Goal: Task Accomplishment & Management: Complete application form

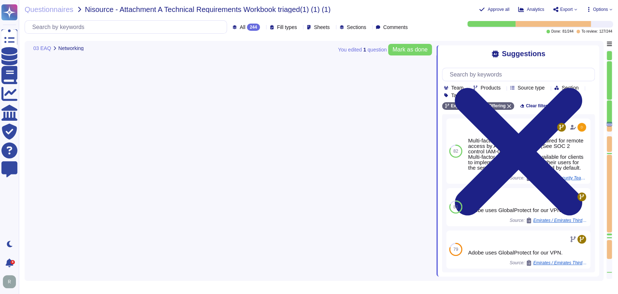
type textarea "Security Team"
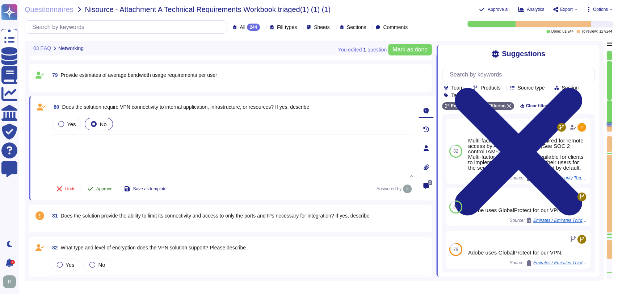
click at [105, 185] on button "Approve" at bounding box center [100, 188] width 37 height 14
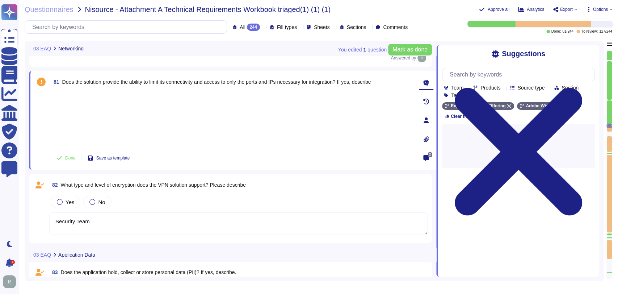
type textarea "Security Team"
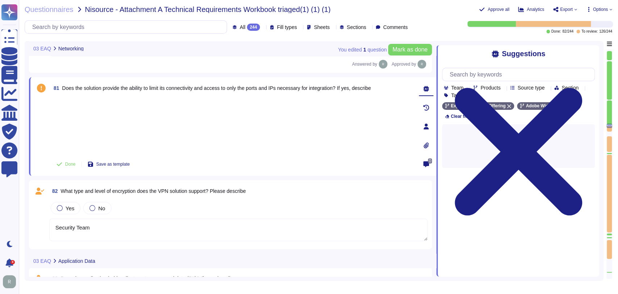
click at [212, 201] on div "Yes No" at bounding box center [238, 207] width 379 height 15
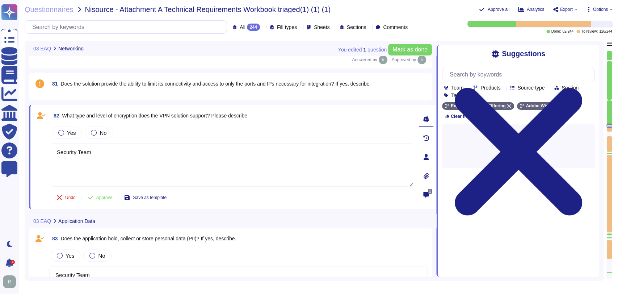
type textarea "Security Team"
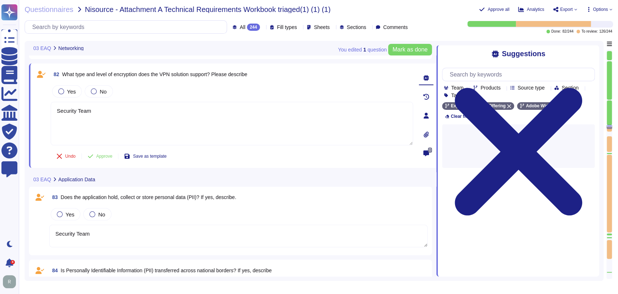
scroll to position [2836, 0]
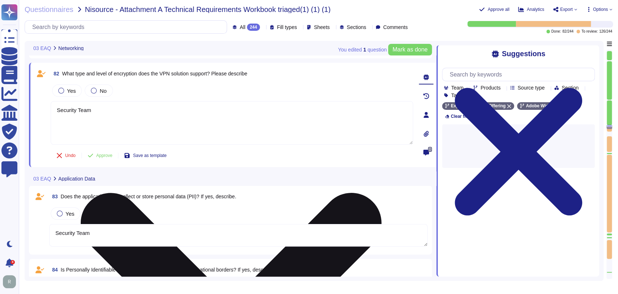
click at [325, 123] on textarea "Security Team" at bounding box center [232, 122] width 363 height 43
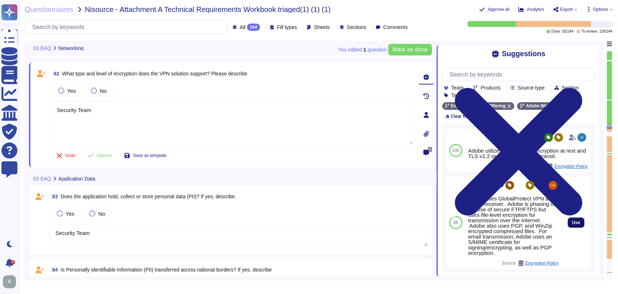
click at [572, 220] on span "Use" at bounding box center [576, 222] width 8 height 4
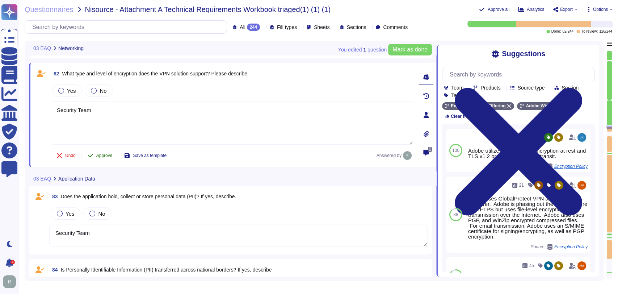
click at [103, 154] on span "Approve" at bounding box center [104, 155] width 16 height 4
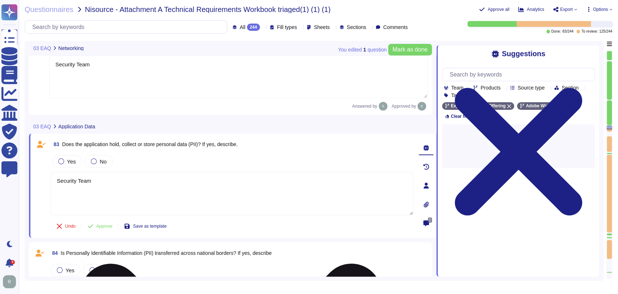
type textarea "Security Team"
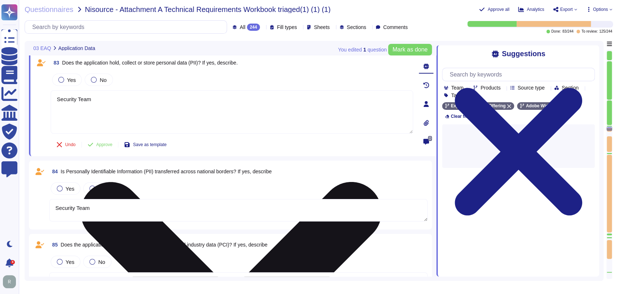
scroll to position [2936, 0]
click at [181, 103] on textarea "Security Team" at bounding box center [232, 111] width 363 height 43
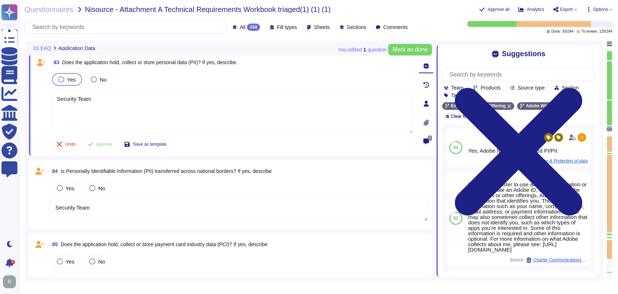
click at [75, 79] on div "Yes" at bounding box center [67, 79] width 30 height 12
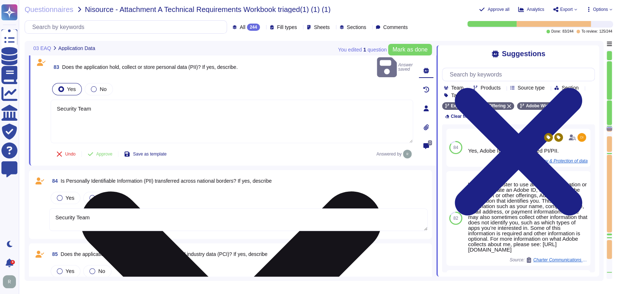
click at [108, 100] on textarea "Security Team" at bounding box center [232, 121] width 363 height 43
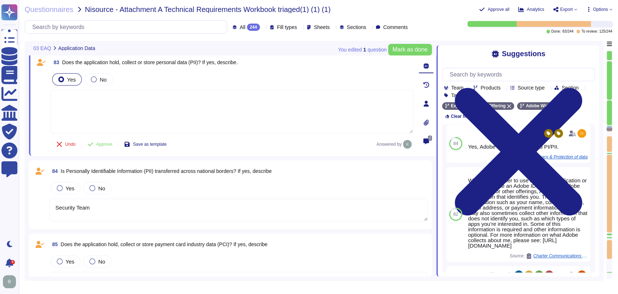
scroll to position [1, 0]
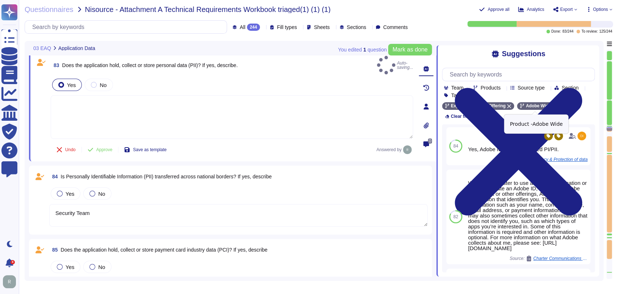
click at [553, 105] on icon at bounding box center [555, 106] width 4 height 4
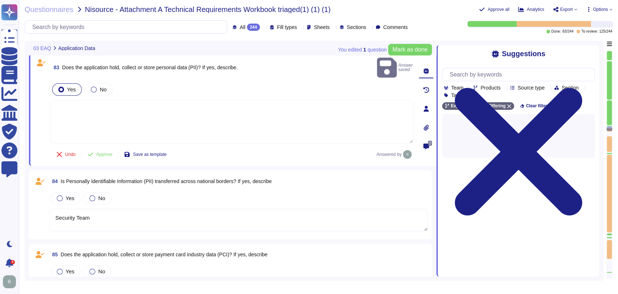
click at [251, 116] on textarea at bounding box center [232, 121] width 363 height 43
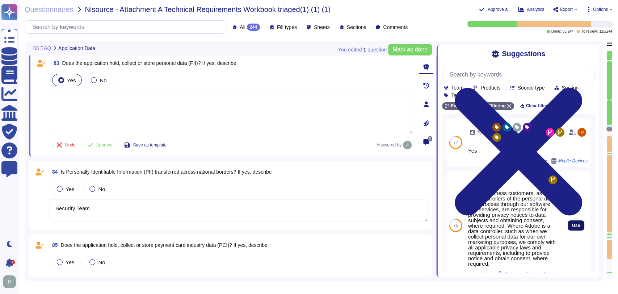
click at [574, 227] on button "Use" at bounding box center [576, 225] width 17 height 10
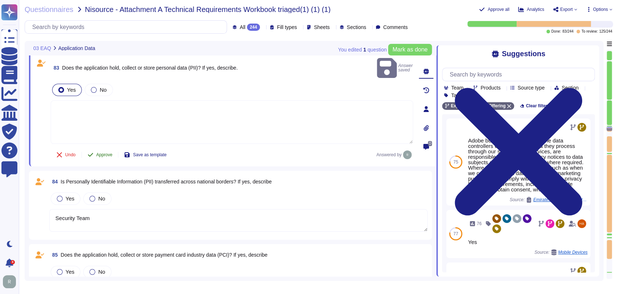
click at [105, 153] on span "Approve" at bounding box center [104, 155] width 16 height 4
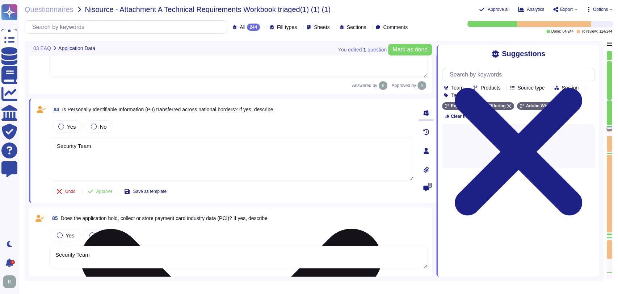
click at [178, 157] on div "84 Is Personally Identifiable Information (PII) transferred across national bor…" at bounding box center [224, 151] width 379 height 96
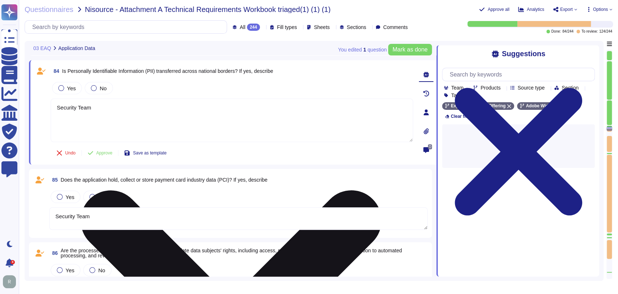
scroll to position [3030, 0]
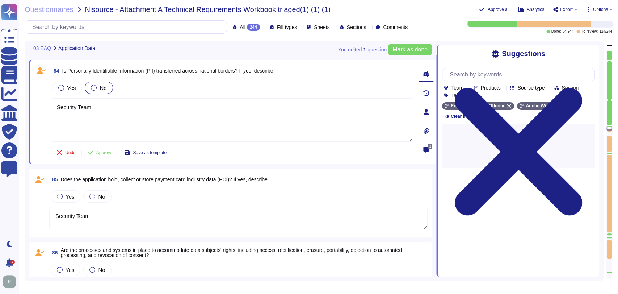
click at [101, 88] on span "No" at bounding box center [103, 88] width 7 height 6
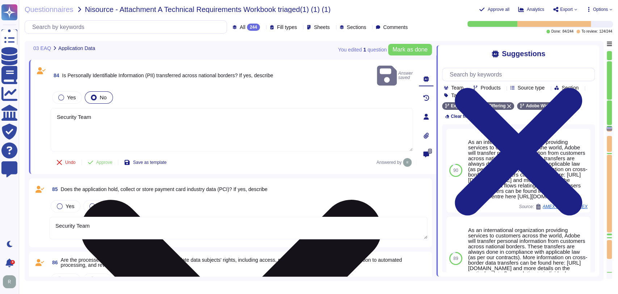
click at [198, 117] on textarea "Security Team" at bounding box center [232, 129] width 363 height 43
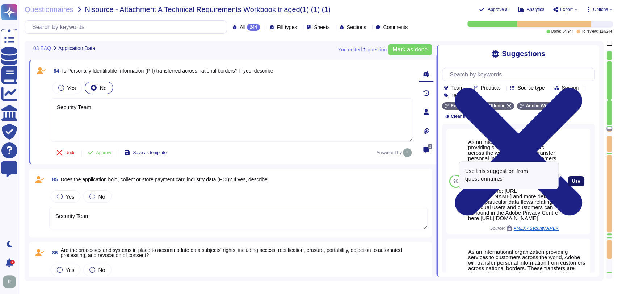
click at [572, 179] on span "Use" at bounding box center [576, 181] width 8 height 4
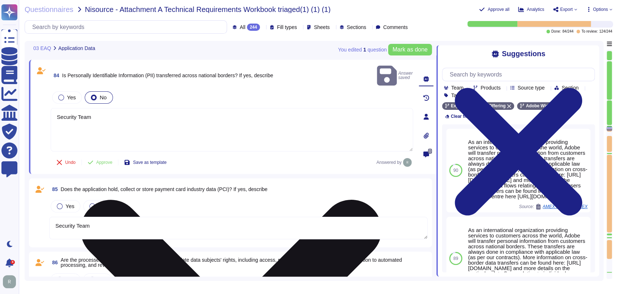
drag, startPoint x: 96, startPoint y: 105, endPoint x: 55, endPoint y: 103, distance: 41.7
click at [55, 108] on textarea "Security Team As an international organization providing services to customers …" at bounding box center [232, 129] width 363 height 43
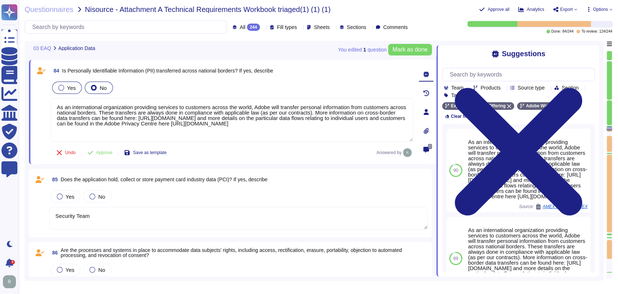
click at [74, 89] on span "Yes" at bounding box center [71, 88] width 9 height 6
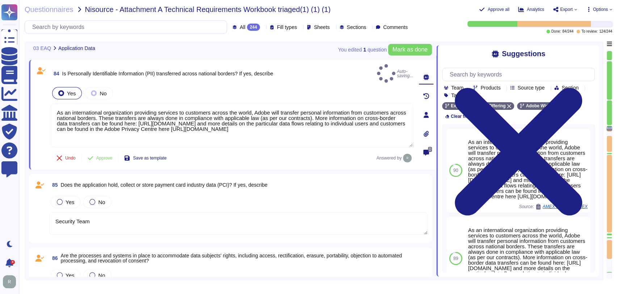
type textarea "As an international organization providing services to customers across the wor…"
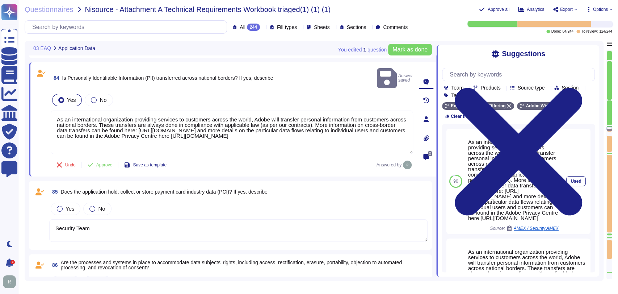
scroll to position [3027, 0]
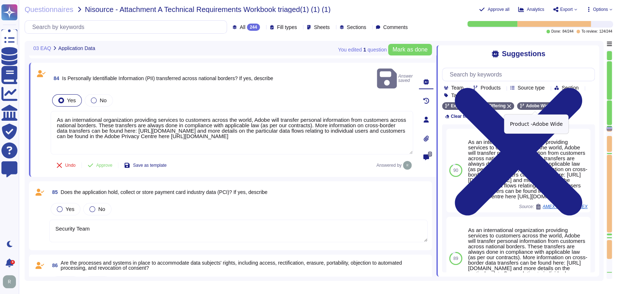
click at [553, 108] on icon at bounding box center [555, 106] width 4 height 4
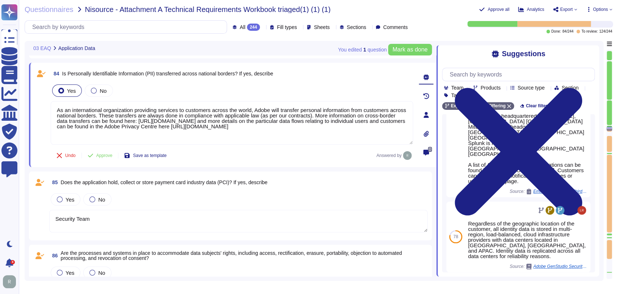
scroll to position [272, 0]
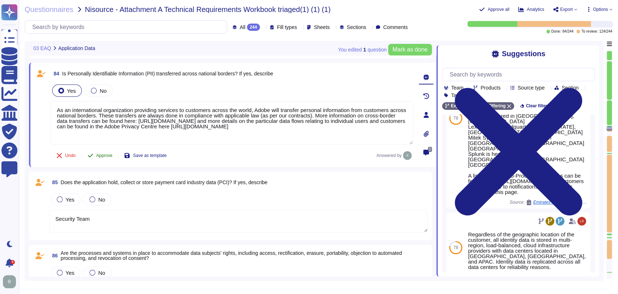
click at [98, 155] on span "Approve" at bounding box center [104, 155] width 16 height 4
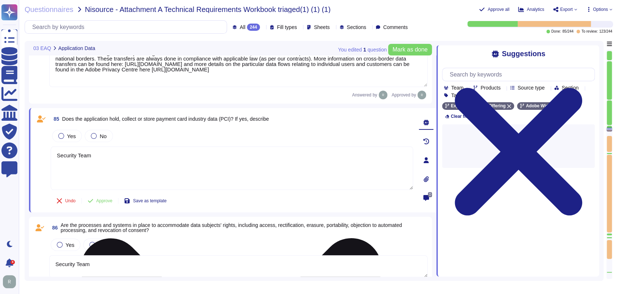
scroll to position [3127, 0]
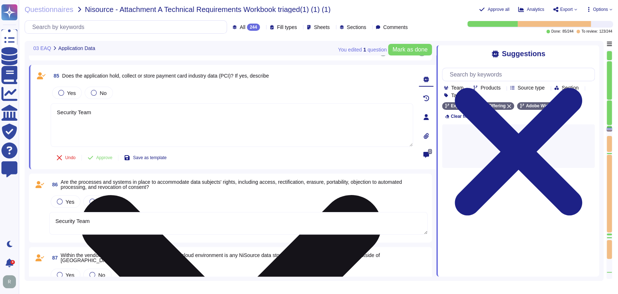
click at [138, 113] on textarea "Security Team" at bounding box center [232, 124] width 363 height 43
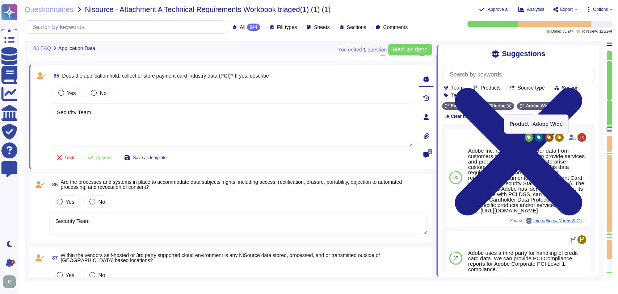
click at [553, 106] on icon at bounding box center [555, 106] width 4 height 4
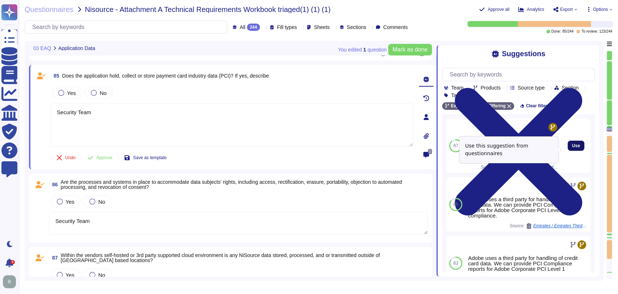
click at [572, 148] on span "Use" at bounding box center [576, 145] width 8 height 4
type textarea "Security Team Adobe uses a third party for handling of credit card data. We can…"
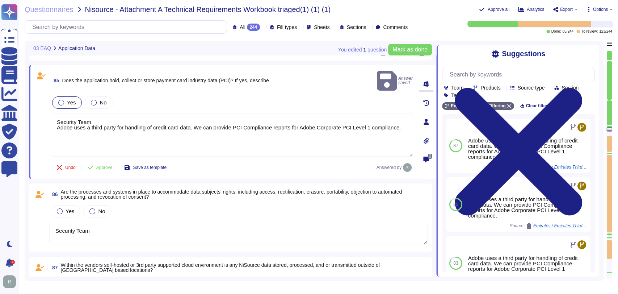
click at [77, 96] on div "Yes" at bounding box center [67, 102] width 30 height 12
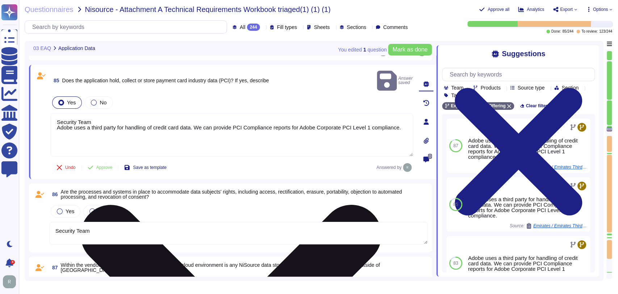
click at [105, 113] on textarea "Security Team Adobe uses a third party for handling of credit card data. We can…" at bounding box center [232, 134] width 363 height 43
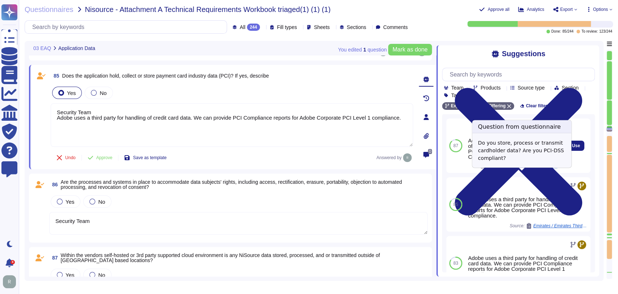
click at [516, 169] on span "Emirates / Emirates Third party Risk Assessment Questionnaire" at bounding box center [532, 167] width 54 height 4
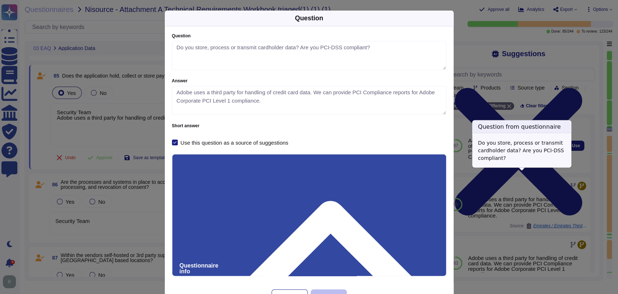
type textarea "Do you store, process or transmit cardholder data? Are you PCI-DSS compliant?"
type textarea "Adobe uses a third party for handling of credit card data. We can provide PCI C…"
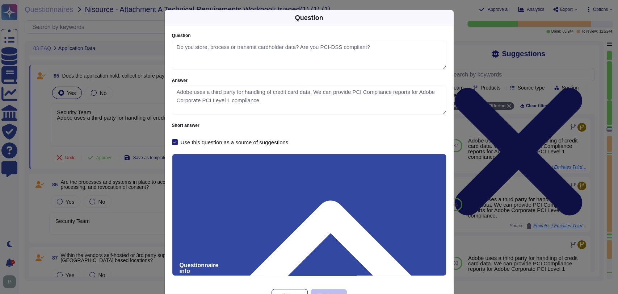
scroll to position [0, 0]
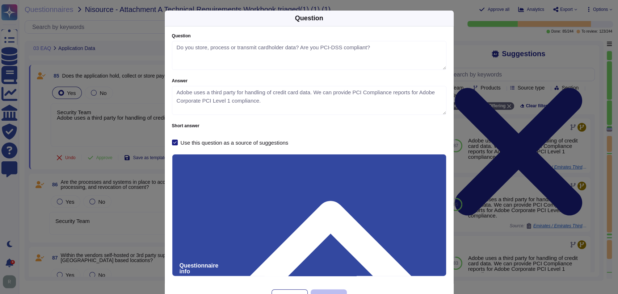
click at [503, 160] on div "Question Question Do you store, process or transmit cardholder data? Are you PC…" at bounding box center [309, 147] width 618 height 294
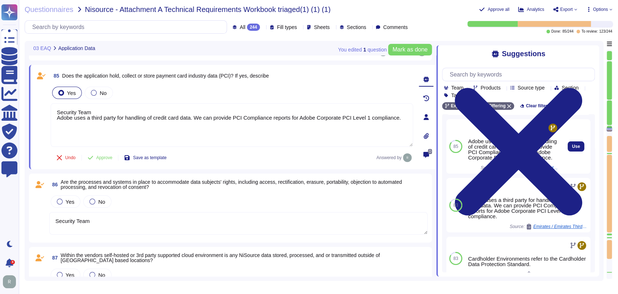
scroll to position [58, 0]
click at [536, 170] on div "Adobe uses a third party for handling of credit card data. We can provide PCI C…" at bounding box center [513, 146] width 91 height 49
click at [536, 170] on span "Emirates / Emirates Third party Risk Assessment Questionnaire" at bounding box center [532, 167] width 54 height 4
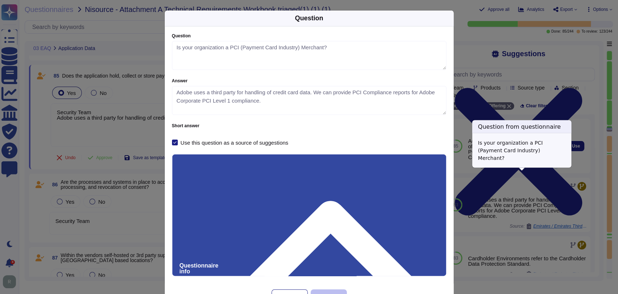
type textarea "Is your organization a PCI (Payment Card Industry) Merchant?"
type textarea "Adobe uses a third party for handling of credit card data. We can provide PCI C…"
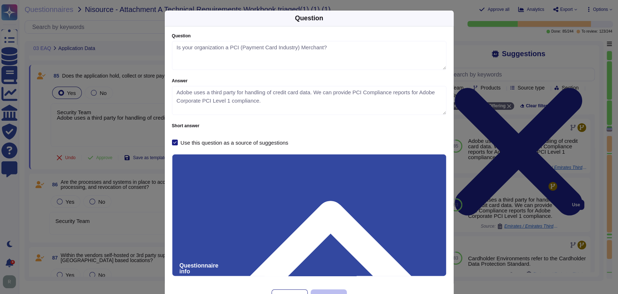
click at [543, 225] on div "Question Question Is your organization a PCI (Payment Card Industry) Merchant? …" at bounding box center [309, 147] width 618 height 294
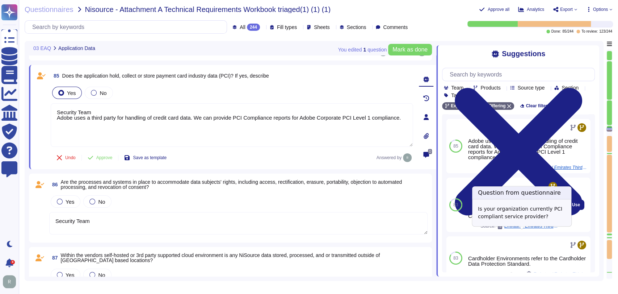
click at [540, 228] on span "Emirates / Emirates Third party Risk Assessment Questionnaire" at bounding box center [532, 226] width 54 height 4
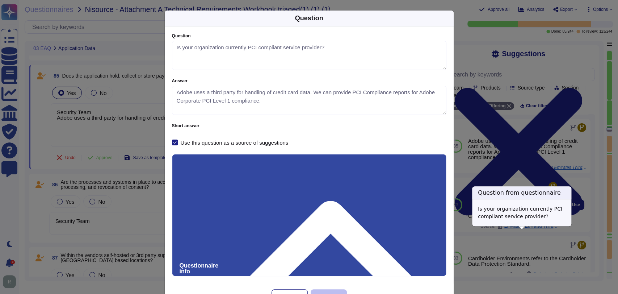
type textarea "Is your organization currently PCI compliant service provider?"
type textarea "Adobe uses a third party for handling of credit card data. We can provide PCI C…"
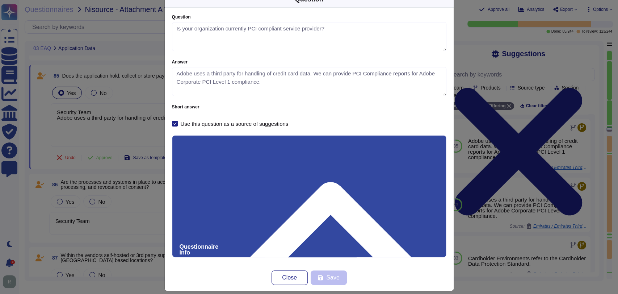
scroll to position [26, 0]
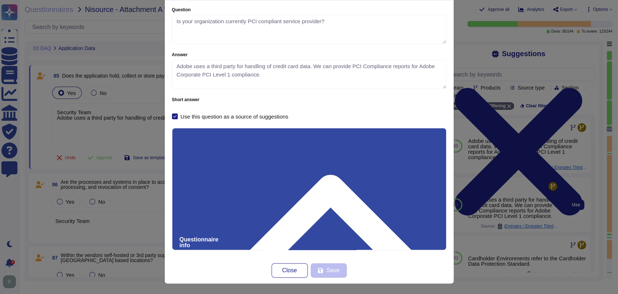
click at [490, 202] on div "Question Question Is your organization currently PCI compliant service provider…" at bounding box center [309, 147] width 618 height 294
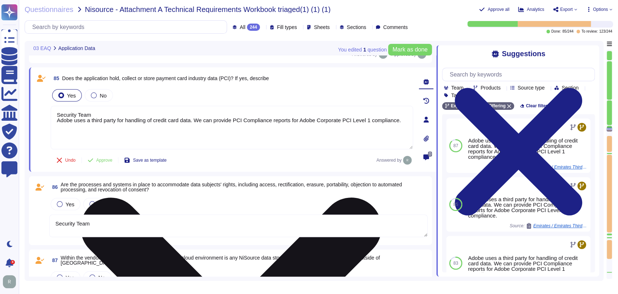
scroll to position [3123, 0]
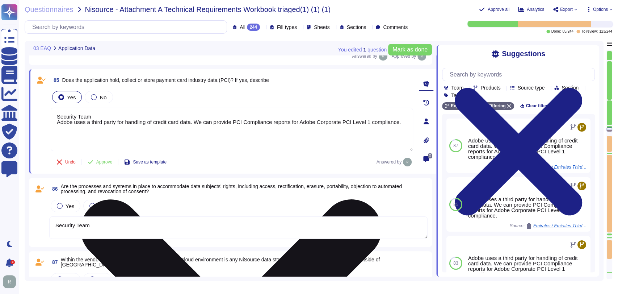
click at [90, 114] on textarea "Security Team Adobe uses a third party for handling of credit card data. We can…" at bounding box center [232, 129] width 363 height 43
click at [102, 111] on textarea "Security Team Adobe uses a third party for handling of credit card data. We can…" at bounding box center [232, 129] width 363 height 43
drag, startPoint x: 110, startPoint y: 113, endPoint x: 57, endPoint y: 111, distance: 52.9
click at [57, 111] on textarea "Security Team Adobe uses a third party for handling of credit card data. We can…" at bounding box center [232, 129] width 363 height 43
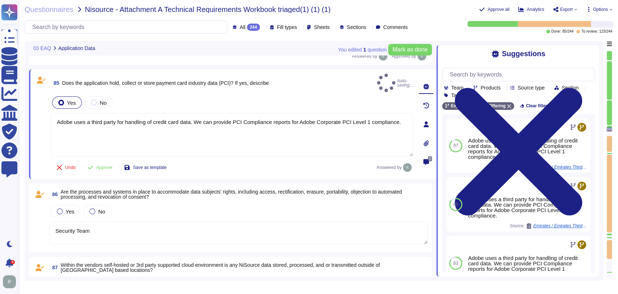
type textarea "Adobe uses a third party for handling of credit card data. We can provide PCI C…"
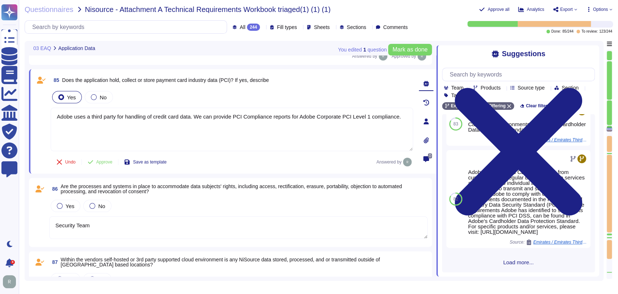
scroll to position [210, 0]
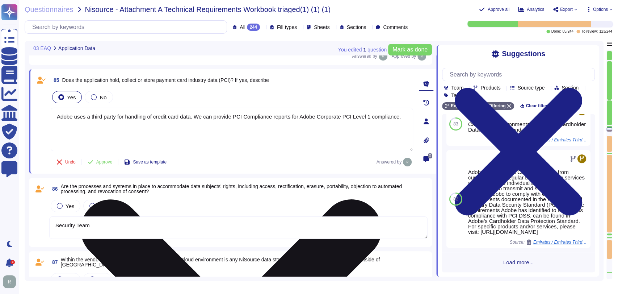
click at [248, 150] on div "Adobe uses a third party for handling of credit card data. We can provide PCI C…" at bounding box center [232, 130] width 363 height 44
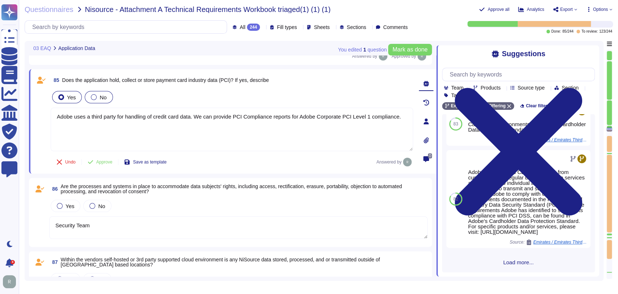
click at [95, 96] on div at bounding box center [94, 97] width 6 height 6
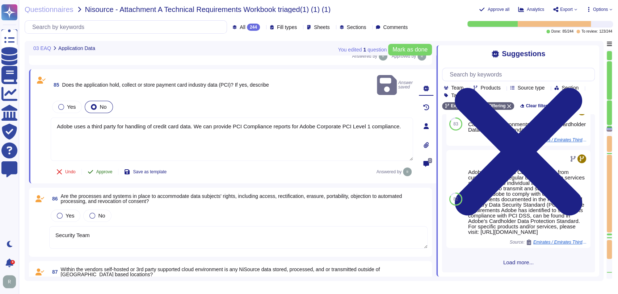
click at [101, 170] on span "Approve" at bounding box center [104, 172] width 16 height 4
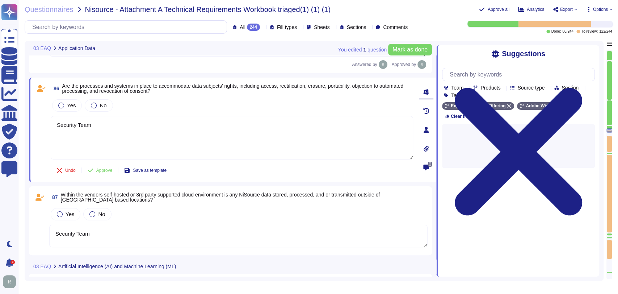
type textarea "Security Team"
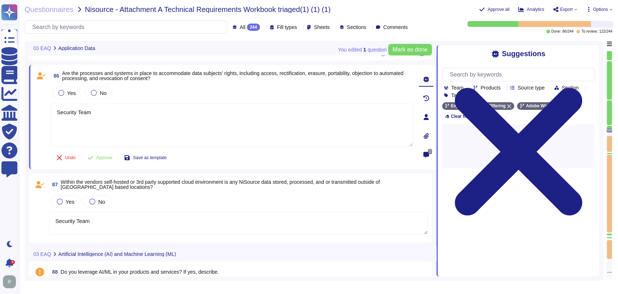
scroll to position [3225, 0]
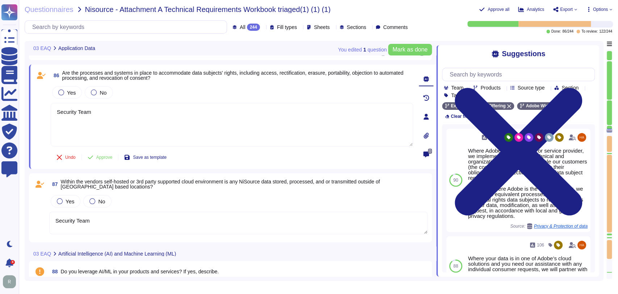
click at [465, 96] on icon at bounding box center [465, 96] width 0 height 0
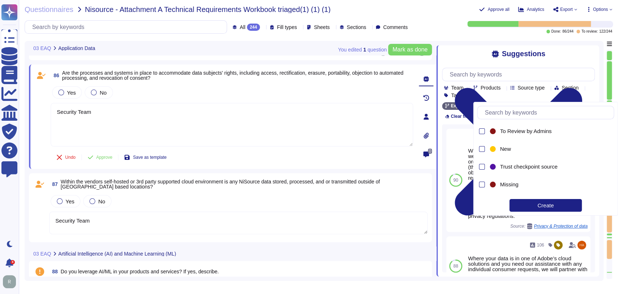
click at [538, 115] on input "text" at bounding box center [547, 112] width 133 height 13
type input "a"
click at [593, 92] on div "Team Products Source type Section Tags" at bounding box center [519, 91] width 151 height 13
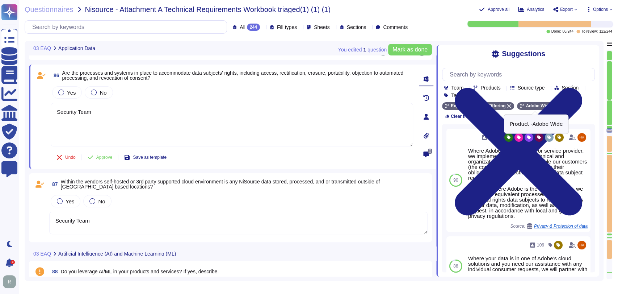
click at [553, 106] on icon at bounding box center [555, 106] width 4 height 4
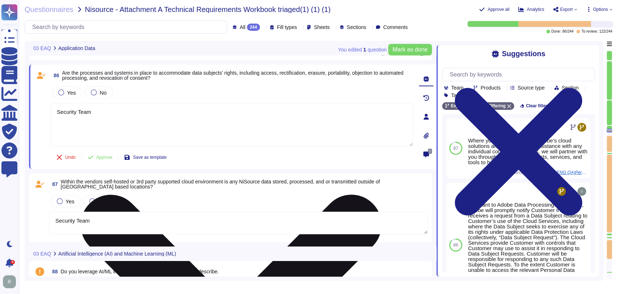
click at [111, 119] on textarea "Security Team" at bounding box center [232, 124] width 363 height 43
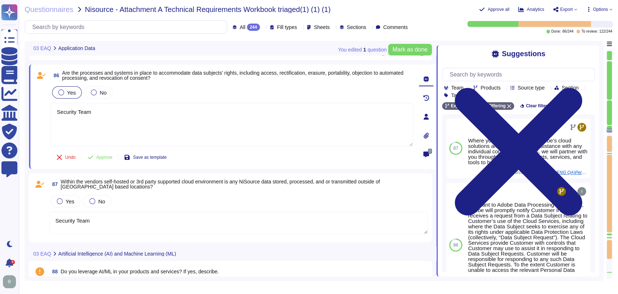
click at [72, 91] on span "Yes" at bounding box center [71, 92] width 9 height 6
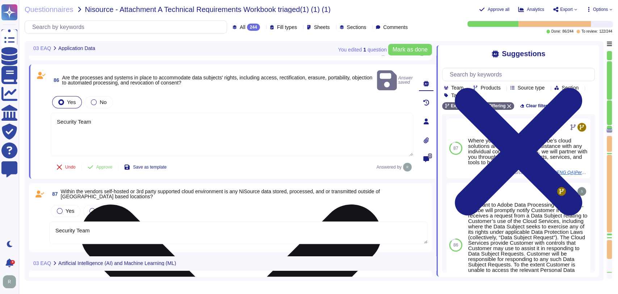
click at [110, 115] on textarea "Security Team" at bounding box center [232, 134] width 363 height 43
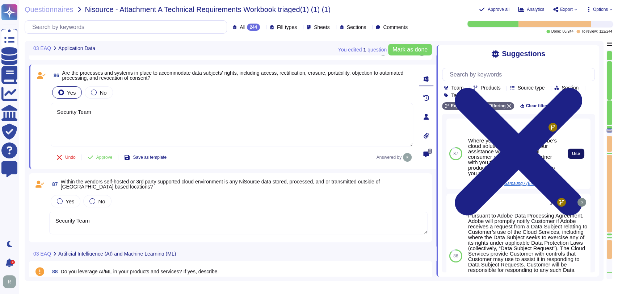
click at [572, 155] on span "Use" at bounding box center [576, 153] width 8 height 4
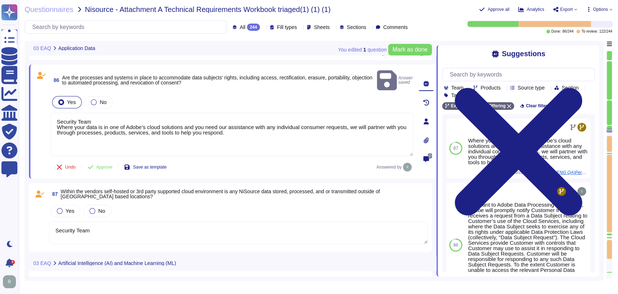
drag, startPoint x: 96, startPoint y: 111, endPoint x: 43, endPoint y: 110, distance: 52.2
click at [43, 110] on div "86 Are the processes and systems in place to accommodate data subjects' rights,…" at bounding box center [224, 121] width 379 height 105
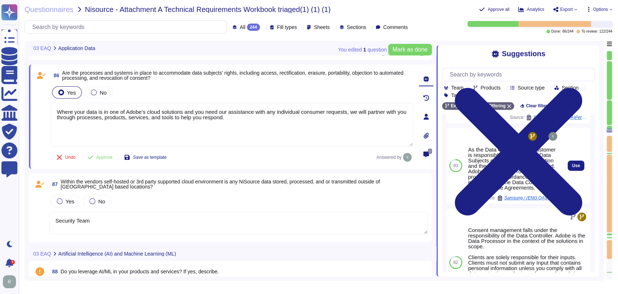
scroll to position [194, 0]
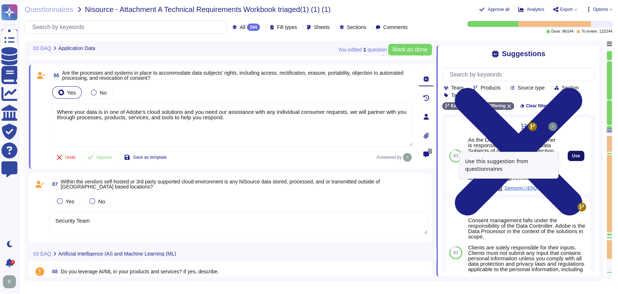
click at [572, 158] on span "Use" at bounding box center [576, 156] width 8 height 4
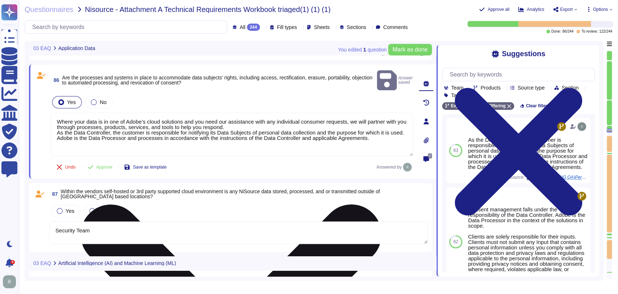
drag, startPoint x: 241, startPoint y: 117, endPoint x: 53, endPoint y: 108, distance: 187.5
click at [53, 113] on textarea "Where your data is in one of Adobe’s cloud solutions and you need our assistanc…" at bounding box center [232, 134] width 363 height 43
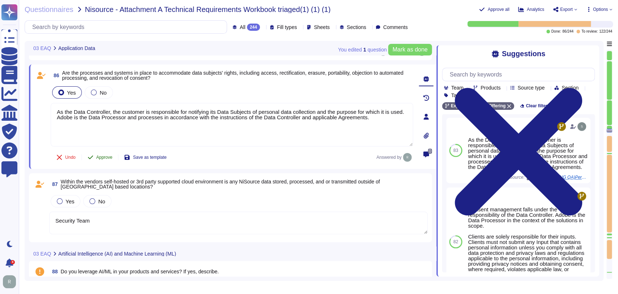
click at [98, 155] on span "Approve" at bounding box center [104, 157] width 16 height 4
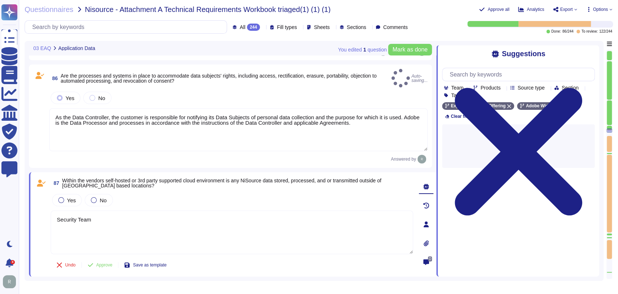
type textarea "As the Data Controller, the customer is responsible for notifying its Data Subj…"
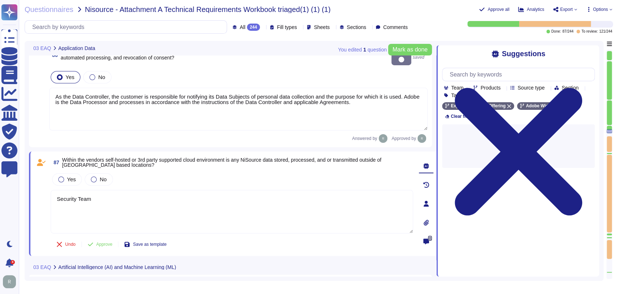
type textarea "Security Team"
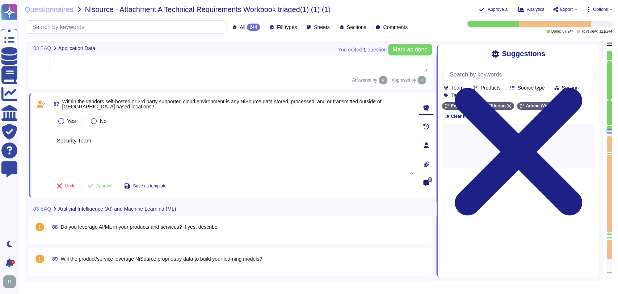
type textarea "Security Team"
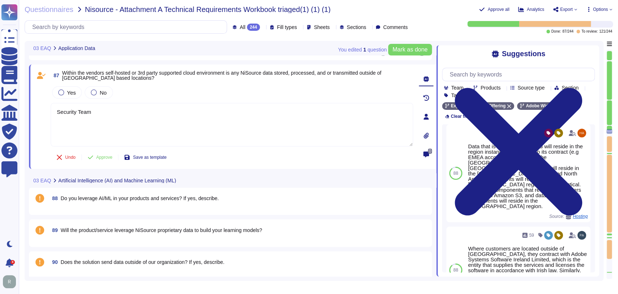
scroll to position [1, 0]
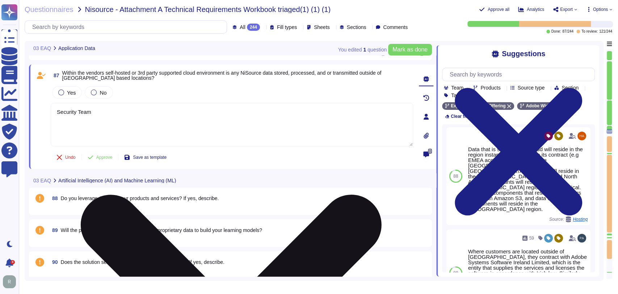
drag, startPoint x: 70, startPoint y: 90, endPoint x: 105, endPoint y: 115, distance: 43.1
click at [70, 90] on span "Yes" at bounding box center [71, 92] width 9 height 6
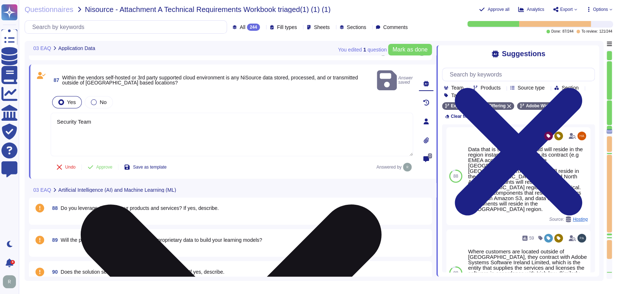
click at [108, 113] on textarea "Security Team" at bounding box center [232, 134] width 363 height 43
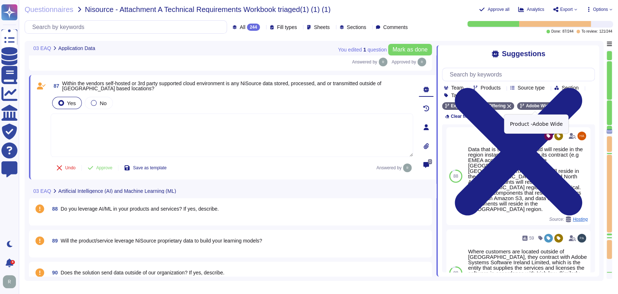
click at [553, 106] on icon at bounding box center [555, 106] width 4 height 4
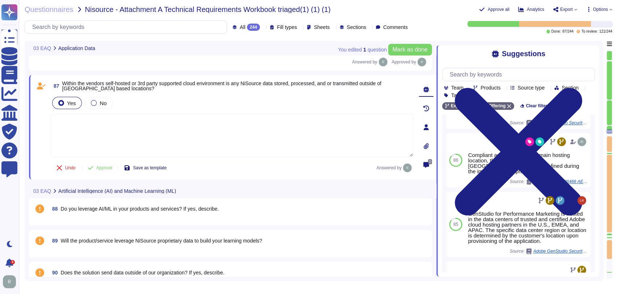
scroll to position [108, 0]
click at [104, 168] on span "Approve" at bounding box center [104, 168] width 16 height 4
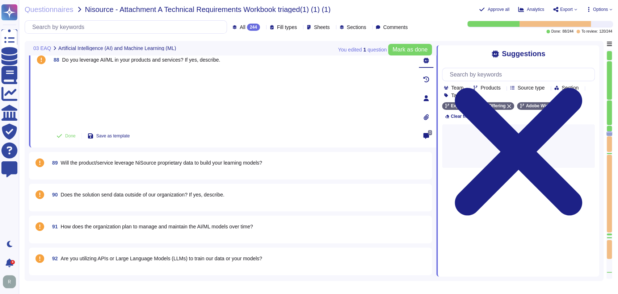
type textarea "Security Team"
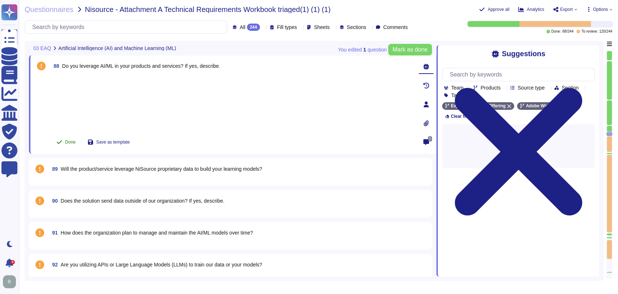
click at [67, 142] on span "Done" at bounding box center [70, 142] width 11 height 4
click at [97, 175] on div "89 Will the product/service leverage NiSource proprietary data to build your le…" at bounding box center [230, 171] width 394 height 19
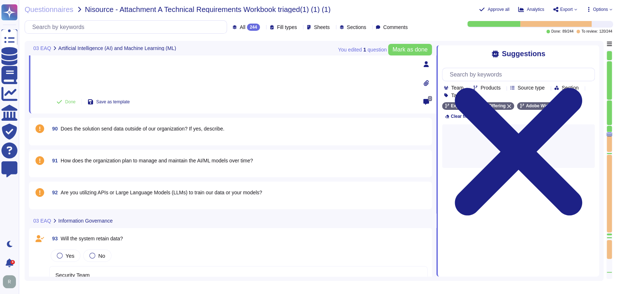
type textarea "Security Team"
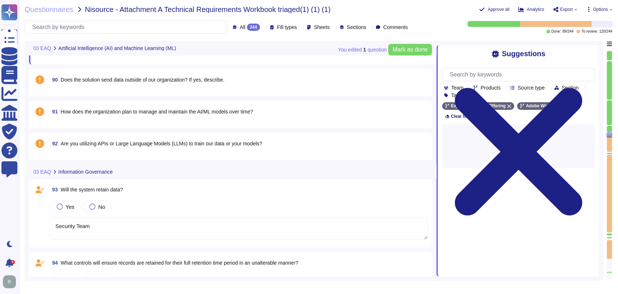
type textarea "Security Team"
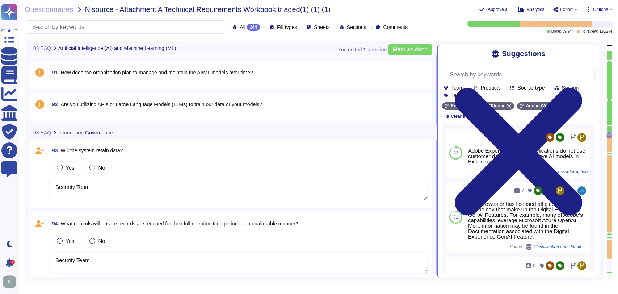
scroll to position [3595, 0]
